Goal: Task Accomplishment & Management: Use online tool/utility

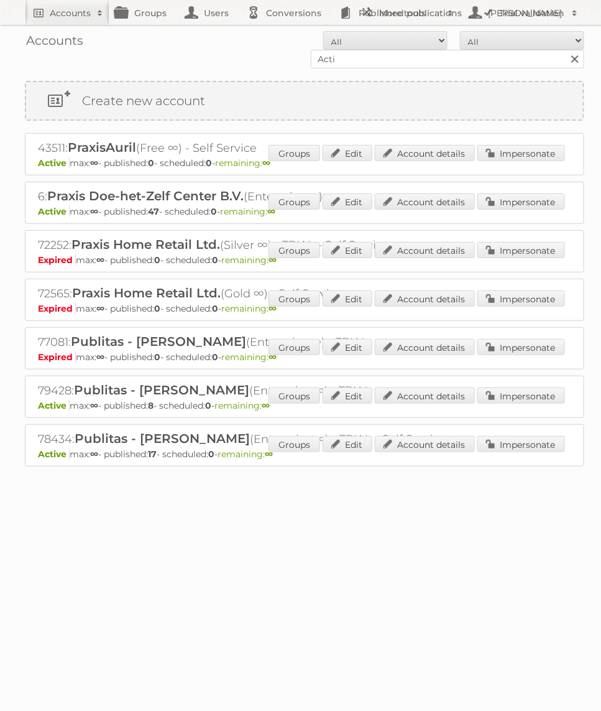
type input "Action PIA"
click at [565, 50] on input "Search" at bounding box center [574, 59] width 19 height 19
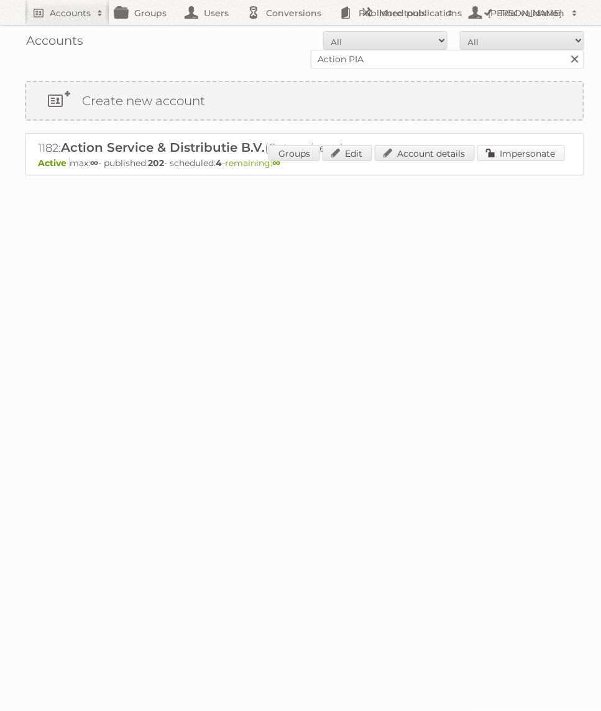
click at [503, 154] on link "Impersonate" at bounding box center [522, 153] width 88 height 16
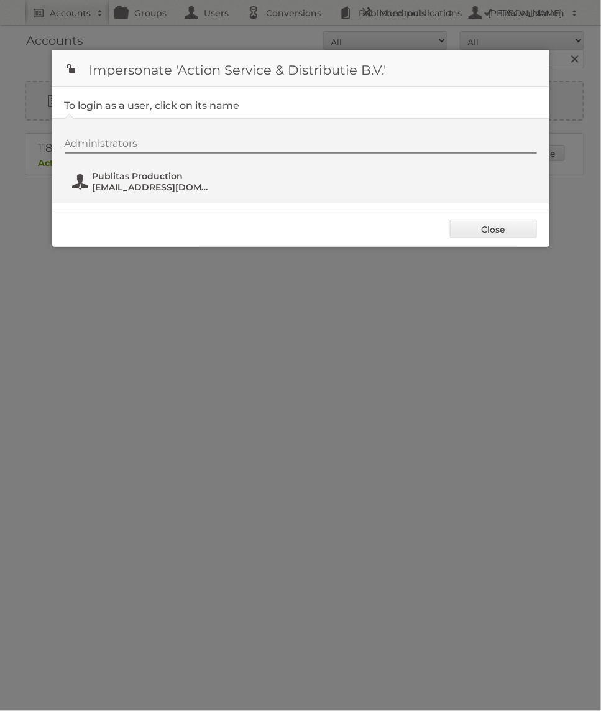
click at [167, 191] on span "[EMAIL_ADDRESS][DOMAIN_NAME]" at bounding box center [153, 187] width 121 height 11
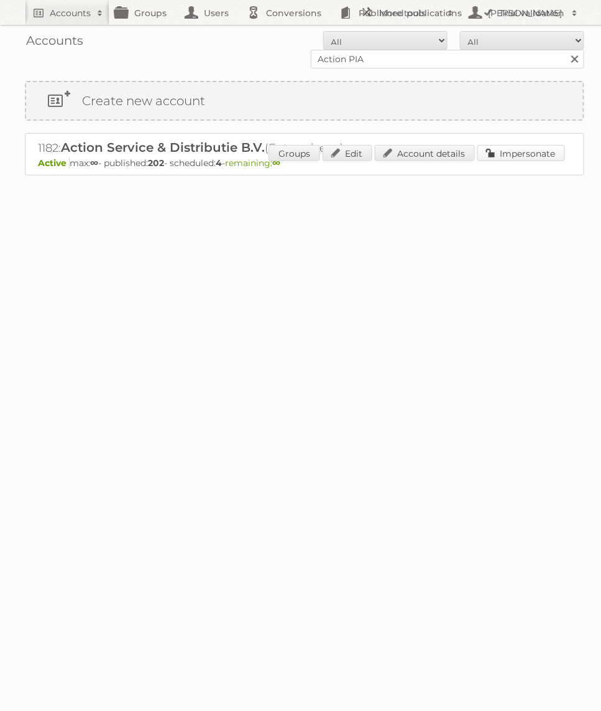
click at [530, 156] on link "Impersonate" at bounding box center [522, 153] width 88 height 16
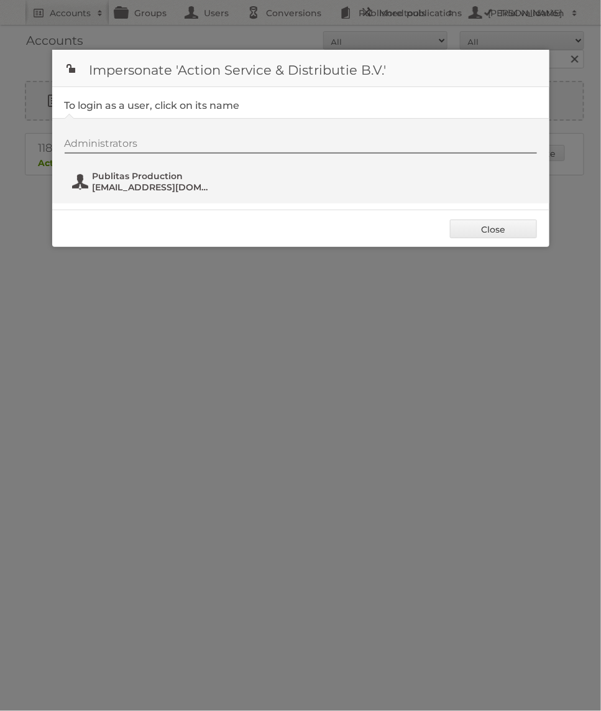
click at [152, 178] on span "Publitas Production" at bounding box center [153, 175] width 121 height 11
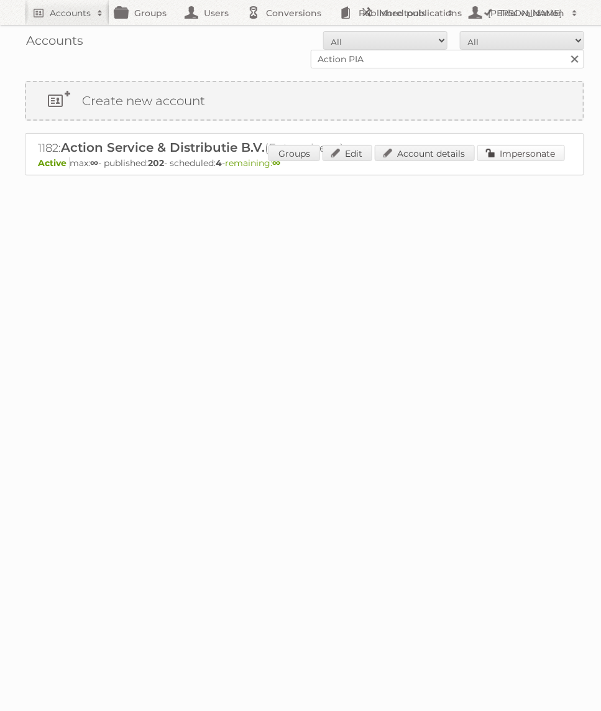
click at [513, 152] on link "Impersonate" at bounding box center [522, 153] width 88 height 16
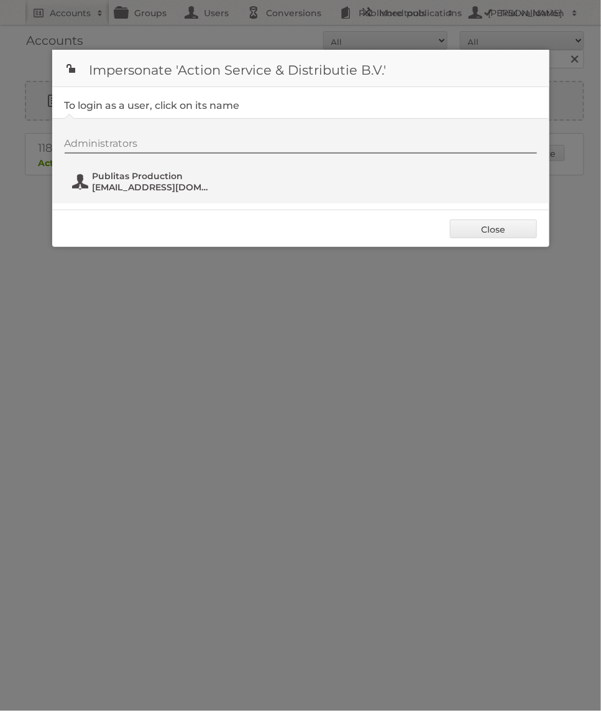
click at [126, 173] on span "Publitas Production" at bounding box center [153, 175] width 121 height 11
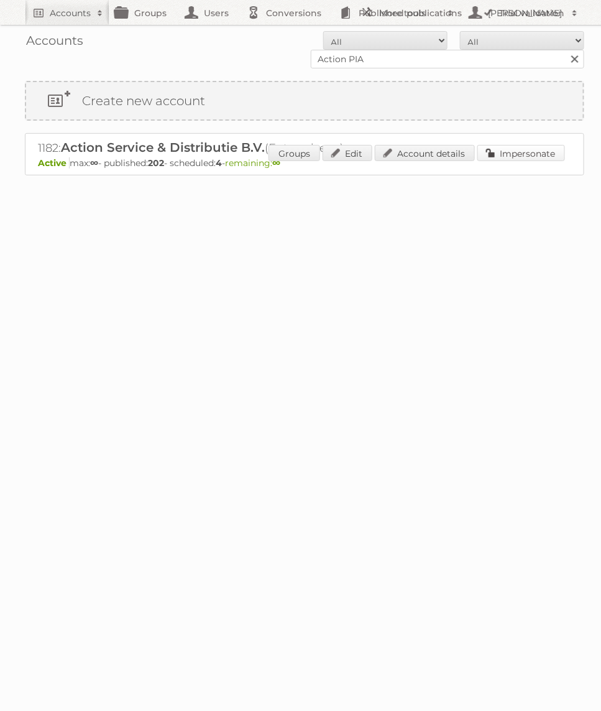
click at [507, 145] on link "Impersonate" at bounding box center [522, 153] width 88 height 16
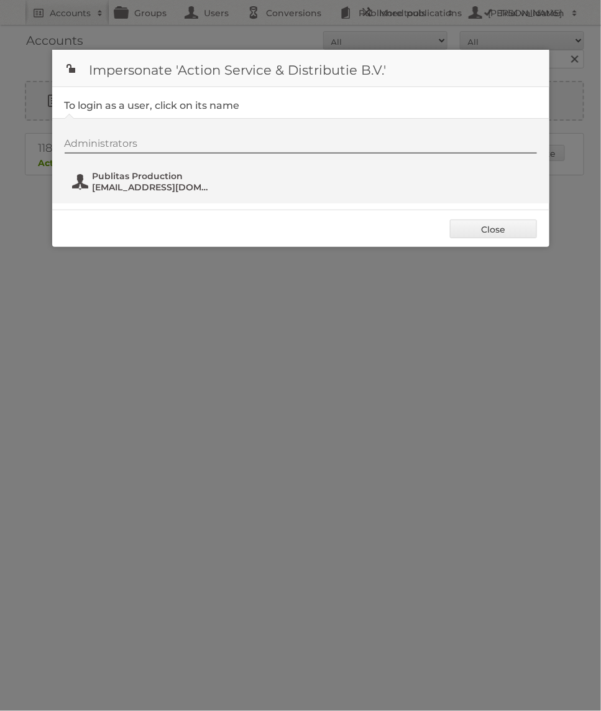
click at [175, 182] on span "[EMAIL_ADDRESS][DOMAIN_NAME]" at bounding box center [153, 187] width 121 height 11
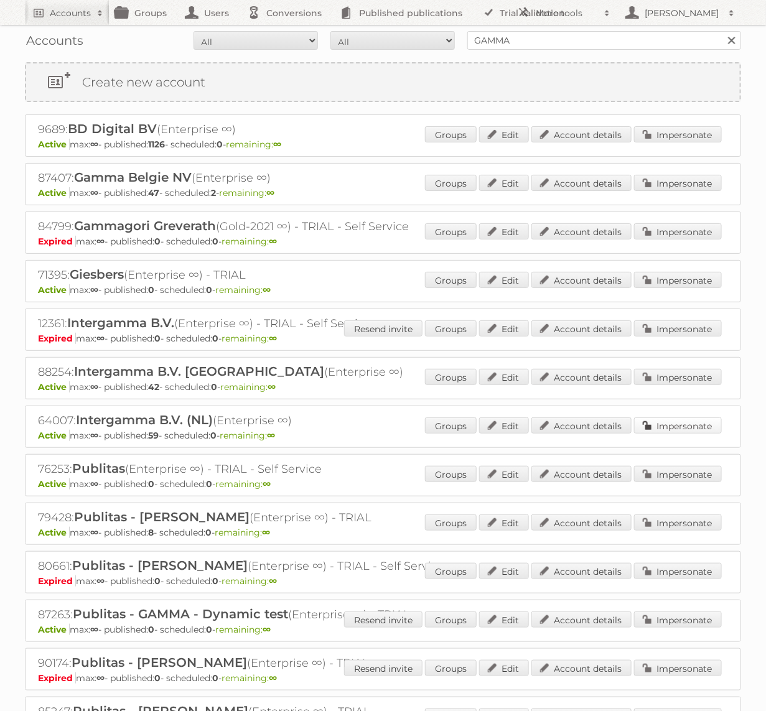
click at [649, 420] on link "Impersonate" at bounding box center [678, 425] width 88 height 16
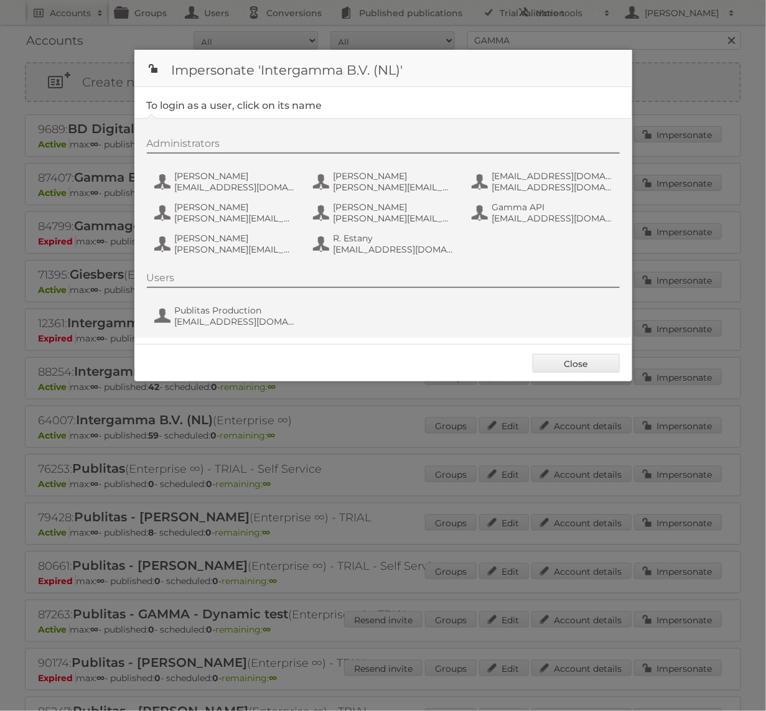
click at [203, 294] on div "Users Publitas Production fs+gamma@publitas.com" at bounding box center [389, 302] width 485 height 60
click at [203, 307] on span "Publitas Production" at bounding box center [235, 310] width 121 height 11
